Goal: Transaction & Acquisition: Purchase product/service

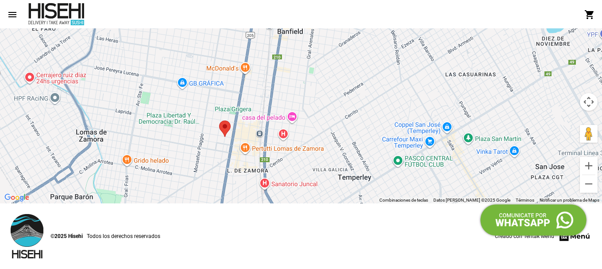
scroll to position [751, 0]
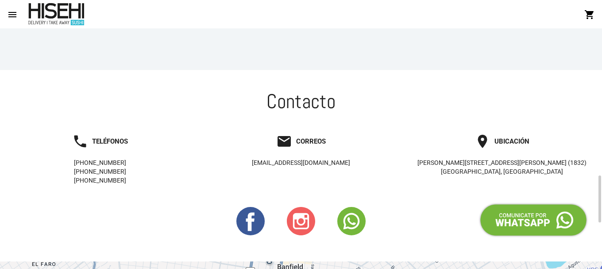
click at [302, 223] on icon at bounding box center [301, 221] width 6 height 6
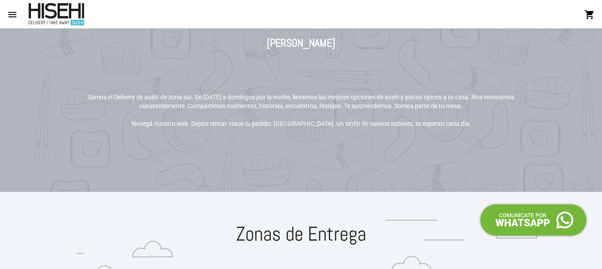
scroll to position [43, 0]
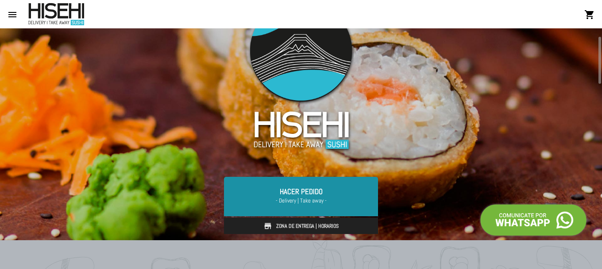
click at [320, 194] on link "Hacer Pedido - Delivery | Take away -" at bounding box center [301, 196] width 154 height 39
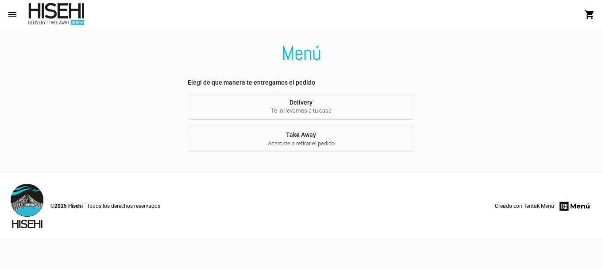
click at [303, 101] on span "Delivery Te lo llevamos a tu casa" at bounding box center [301, 107] width 212 height 16
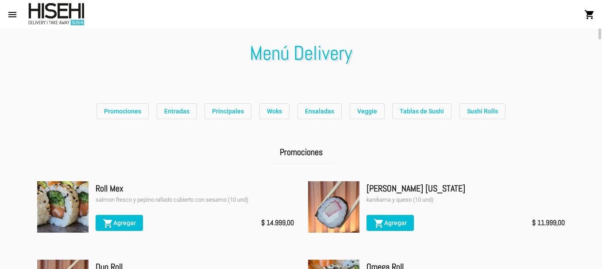
click at [129, 108] on span "Promociones" at bounding box center [122, 111] width 37 height 7
click at [186, 112] on span "Entradas" at bounding box center [176, 111] width 25 height 7
click at [231, 111] on span "Principales" at bounding box center [228, 111] width 32 height 7
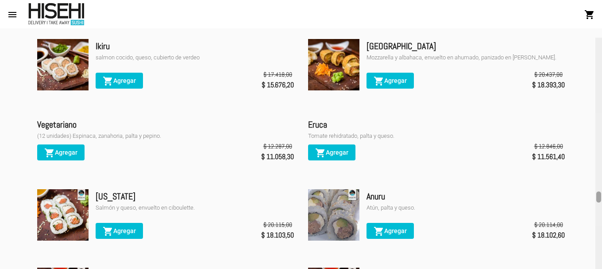
scroll to position [3257, 0]
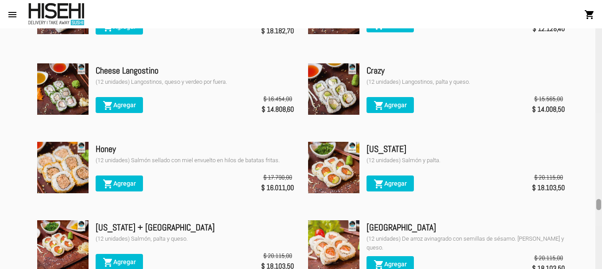
drag, startPoint x: 597, startPoint y: 91, endPoint x: 575, endPoint y: 203, distance: 114.4
click at [575, 203] on div "Menú Delivery Promociones Entradas Principales Woks Ensaladas Veggie Tablas de …" at bounding box center [301, 148] width 602 height 240
